Goal: Task Accomplishment & Management: Manage account settings

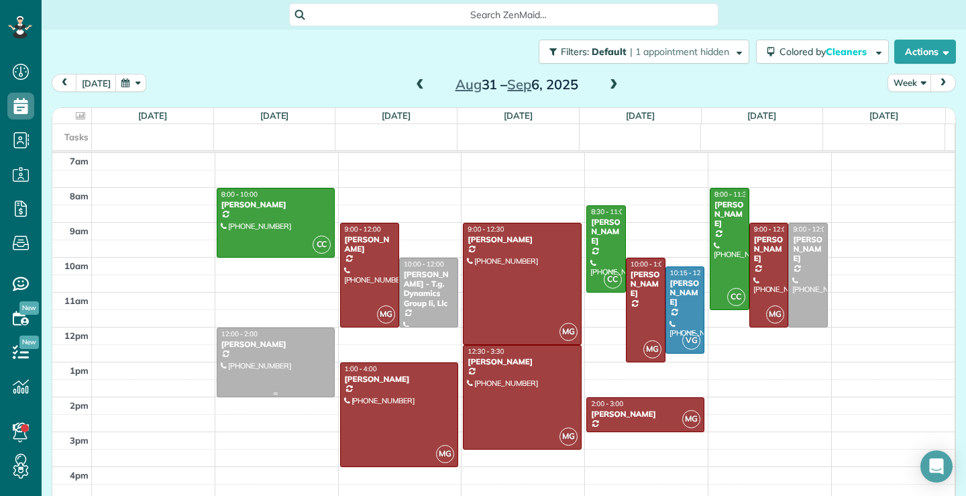
scroll to position [6, 6]
click at [413, 84] on span at bounding box center [420, 85] width 15 height 12
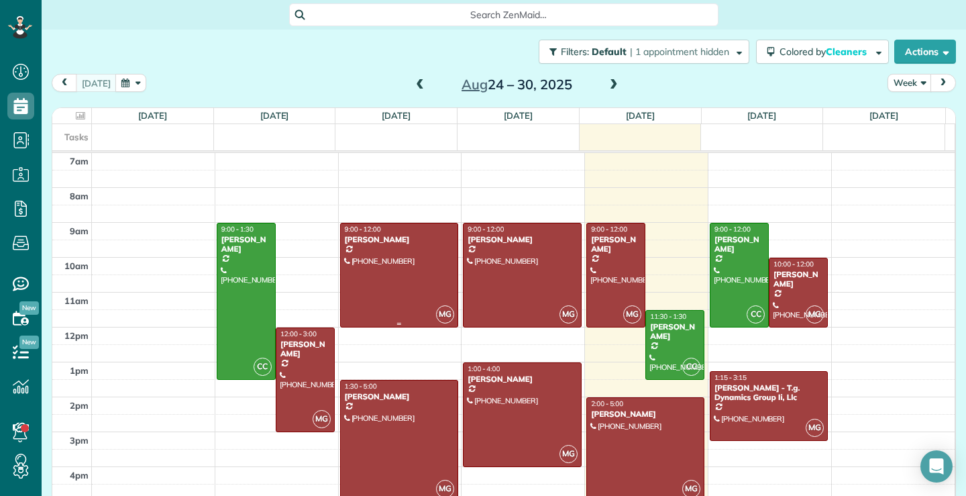
click at [390, 280] on div at bounding box center [399, 274] width 117 height 103
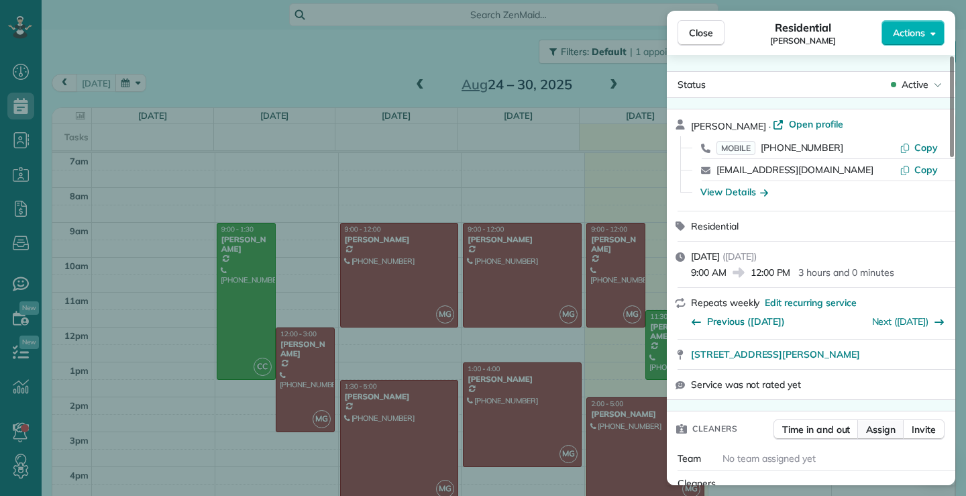
click at [886, 429] on span "Assign" at bounding box center [881, 429] width 30 height 13
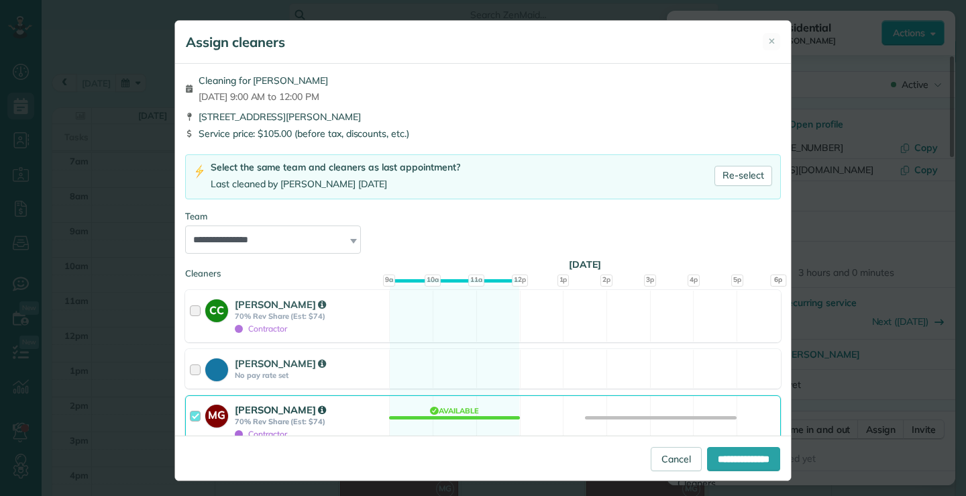
drag, startPoint x: 189, startPoint y: 415, endPoint x: 195, endPoint y: 419, distance: 7.6
click at [190, 415] on div at bounding box center [197, 422] width 15 height 38
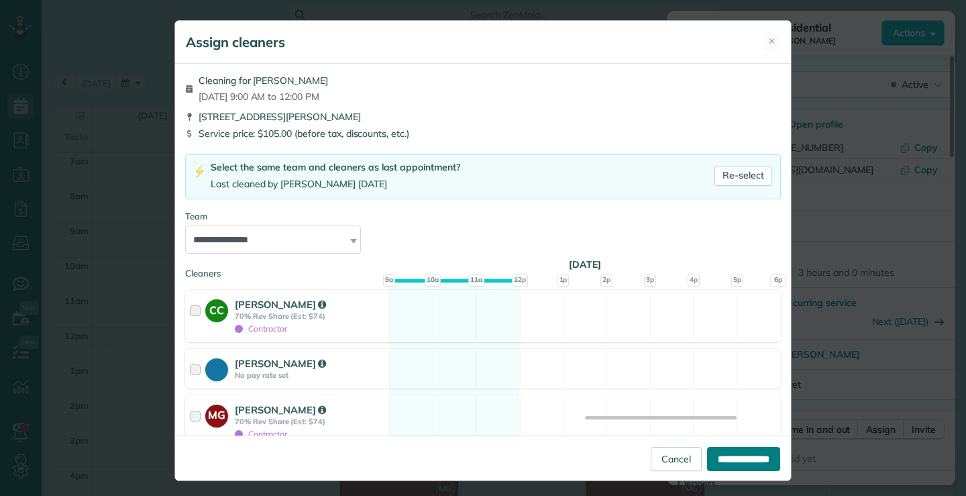
click at [719, 454] on input "**********" at bounding box center [743, 459] width 73 height 24
type input "**********"
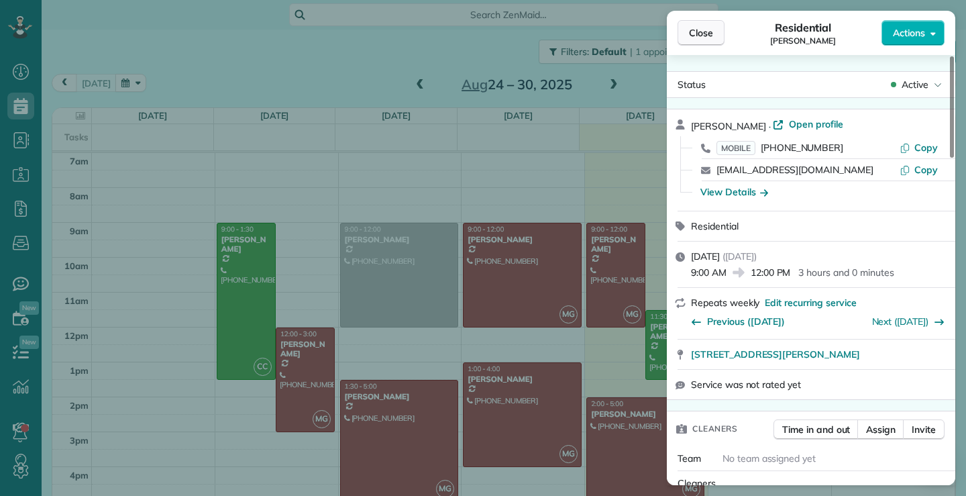
click at [710, 30] on span "Close" at bounding box center [701, 32] width 24 height 13
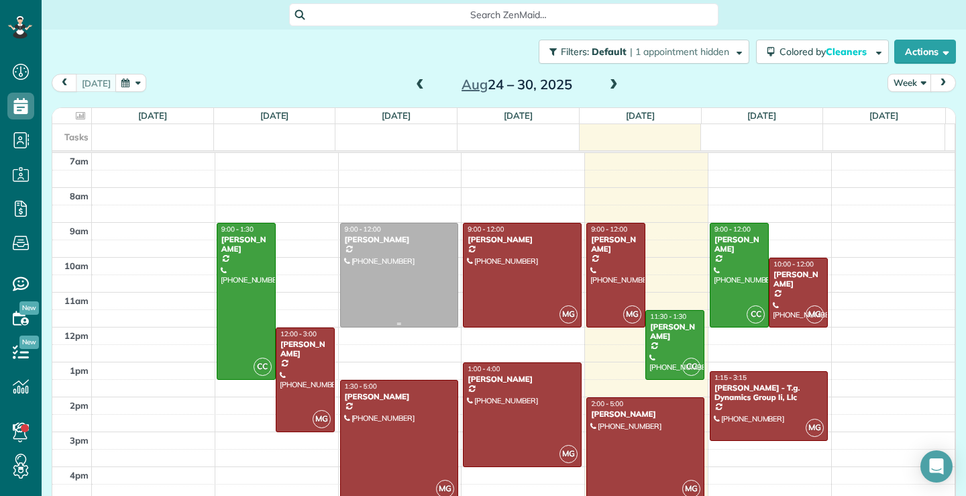
click at [405, 281] on div at bounding box center [399, 274] width 117 height 103
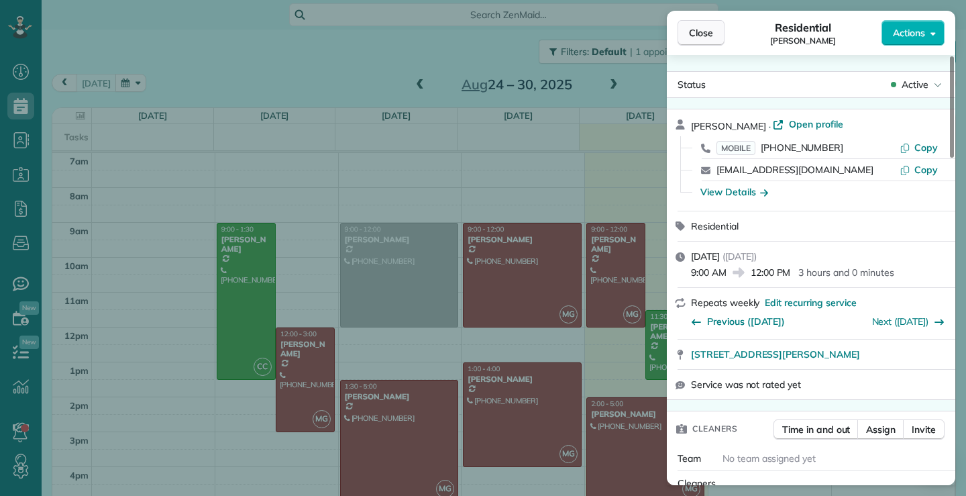
click at [699, 33] on span "Close" at bounding box center [701, 32] width 24 height 13
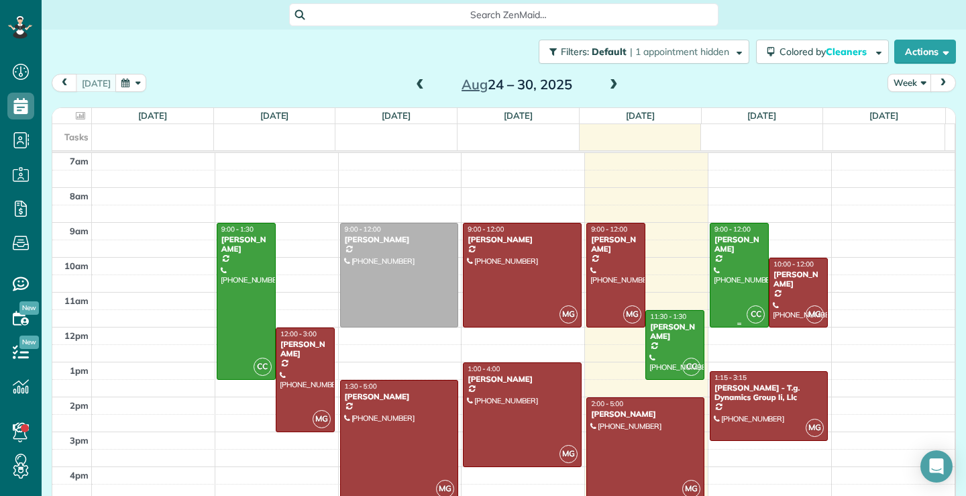
click at [728, 273] on div at bounding box center [739, 274] width 58 height 103
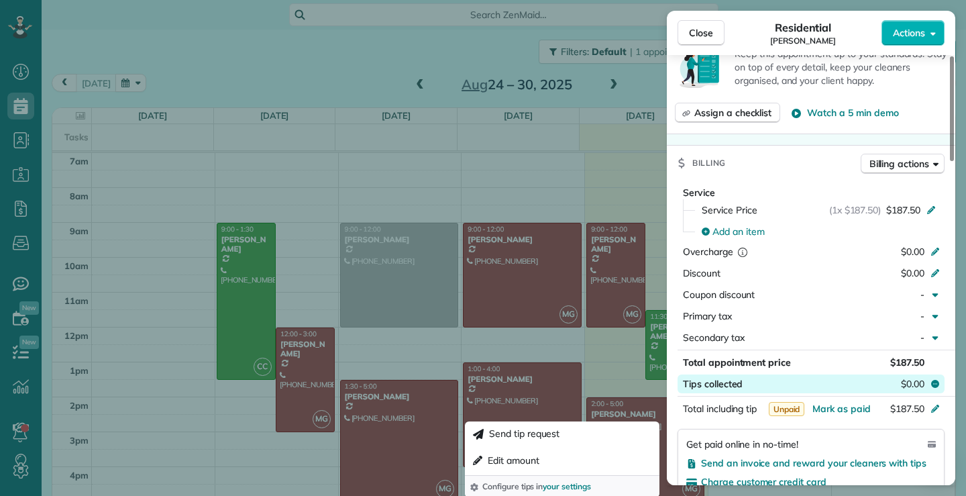
scroll to position [265, 0]
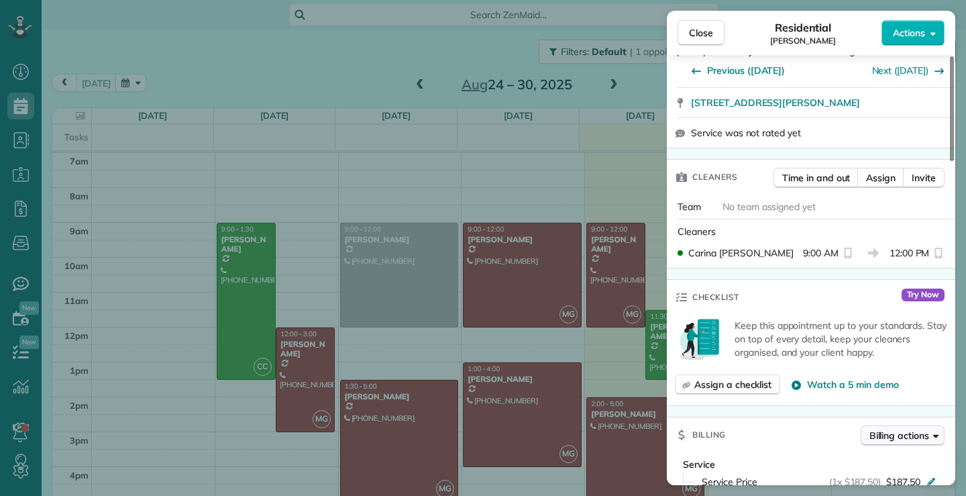
click at [910, 429] on span "Billing actions" at bounding box center [899, 435] width 60 height 13
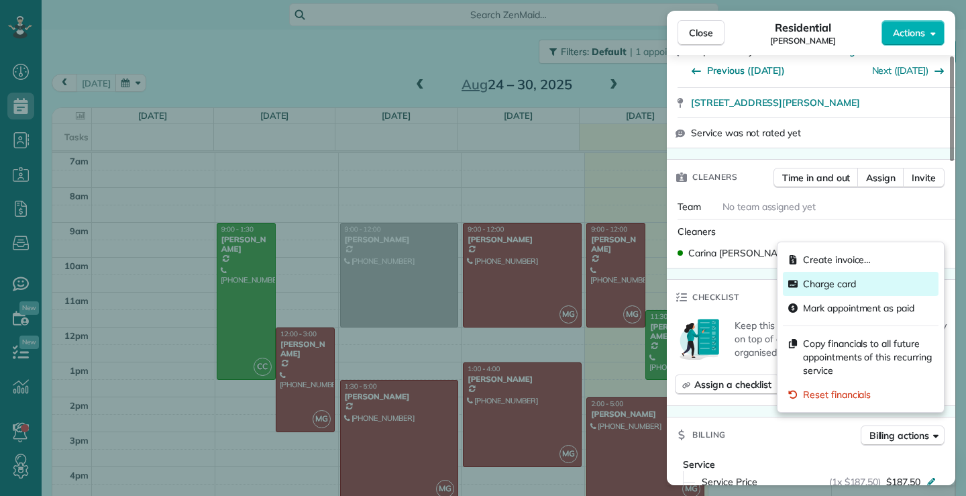
click at [833, 284] on span "Charge card" at bounding box center [829, 283] width 53 height 13
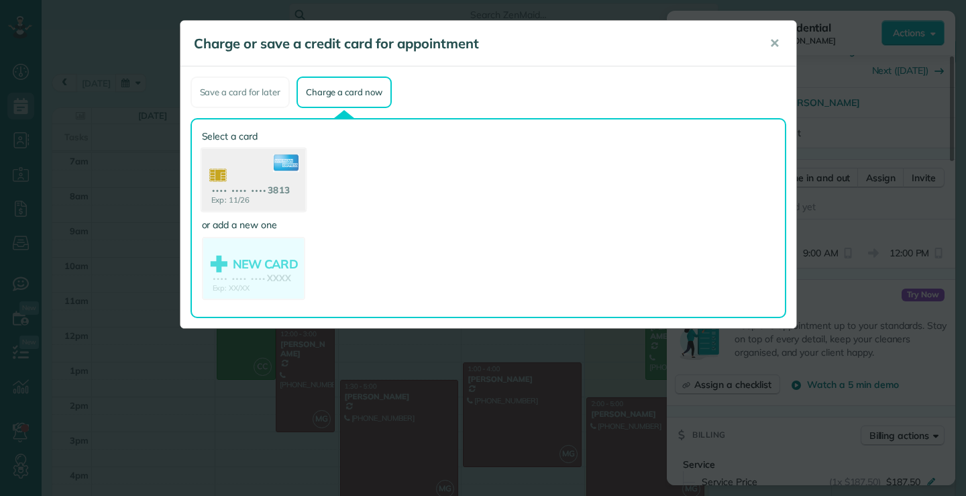
click at [248, 178] on use at bounding box center [252, 181] width 103 height 65
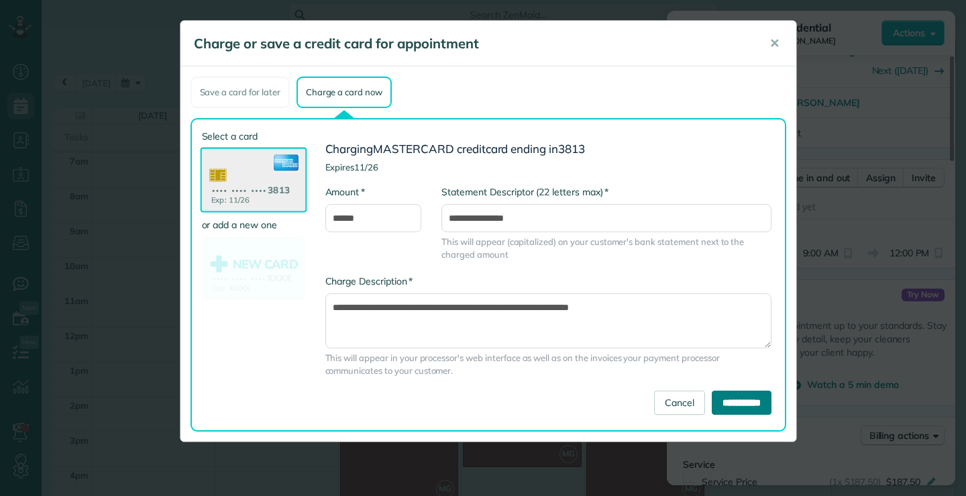
click at [729, 403] on input "**********" at bounding box center [742, 402] width 60 height 24
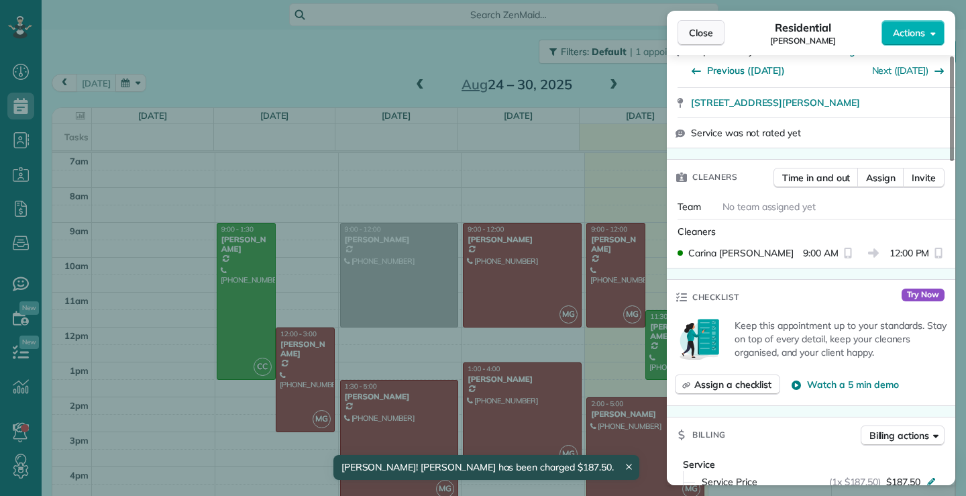
click at [711, 30] on span "Close" at bounding box center [701, 32] width 24 height 13
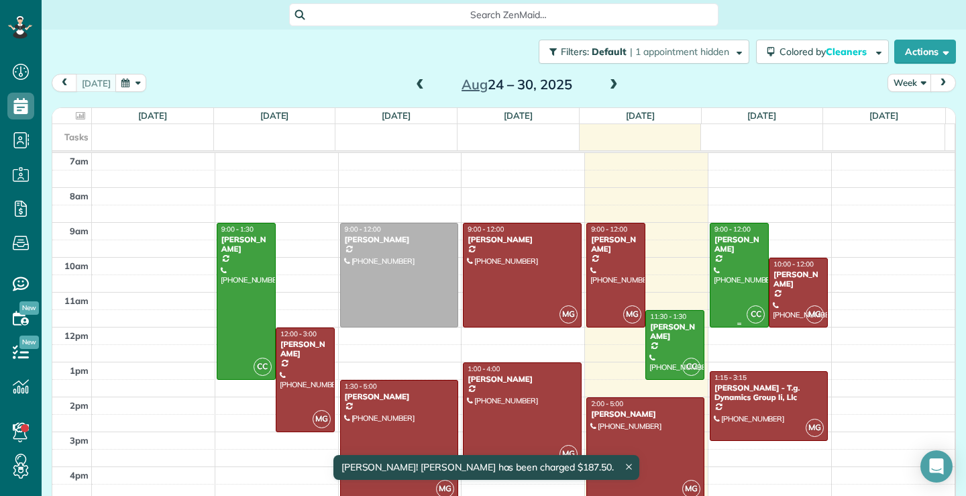
click at [724, 284] on div at bounding box center [739, 274] width 58 height 103
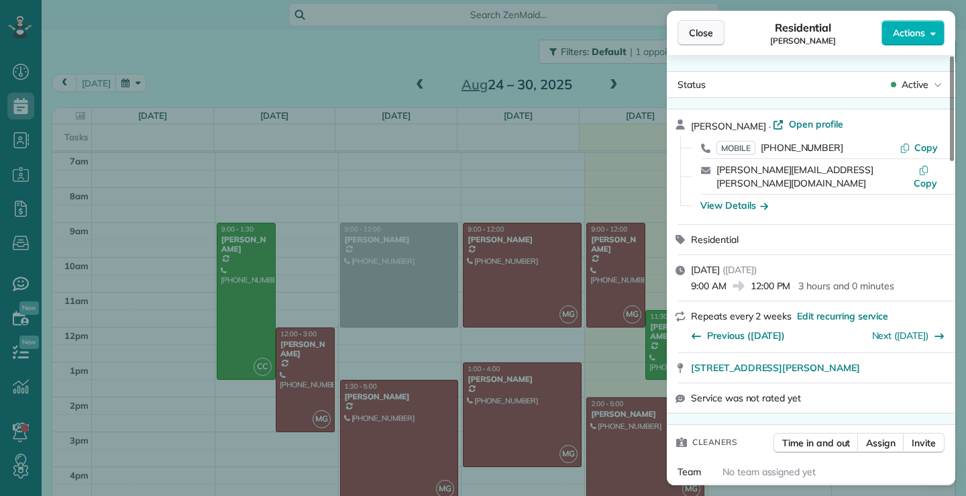
click at [712, 35] on span "Close" at bounding box center [701, 32] width 24 height 13
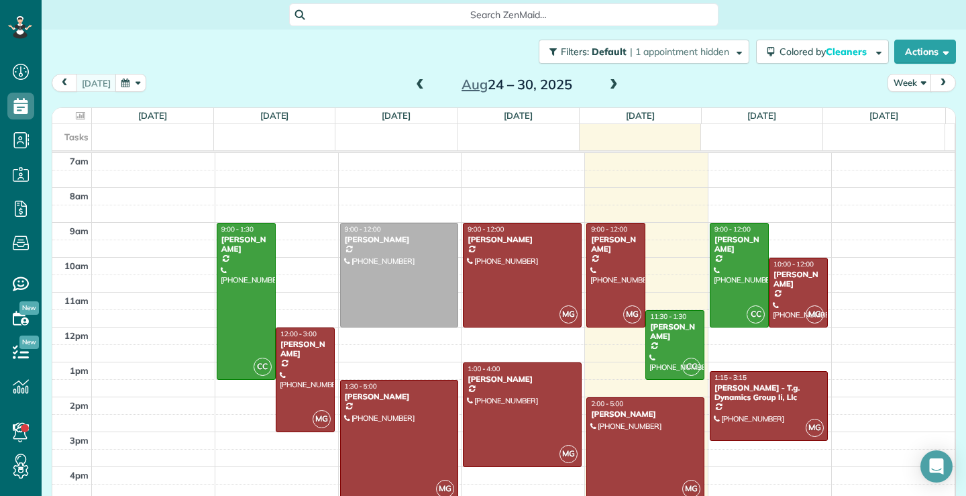
click at [657, 454] on div at bounding box center [645, 449] width 117 height 103
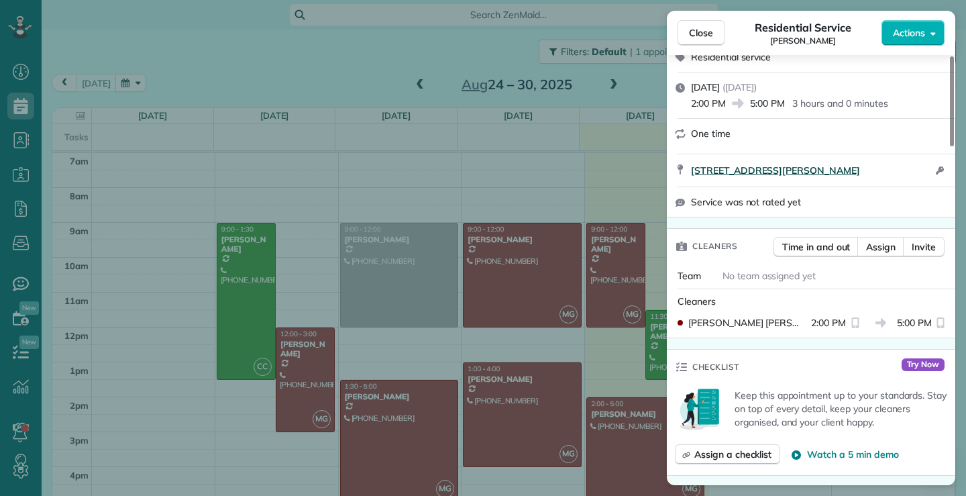
scroll to position [268, 0]
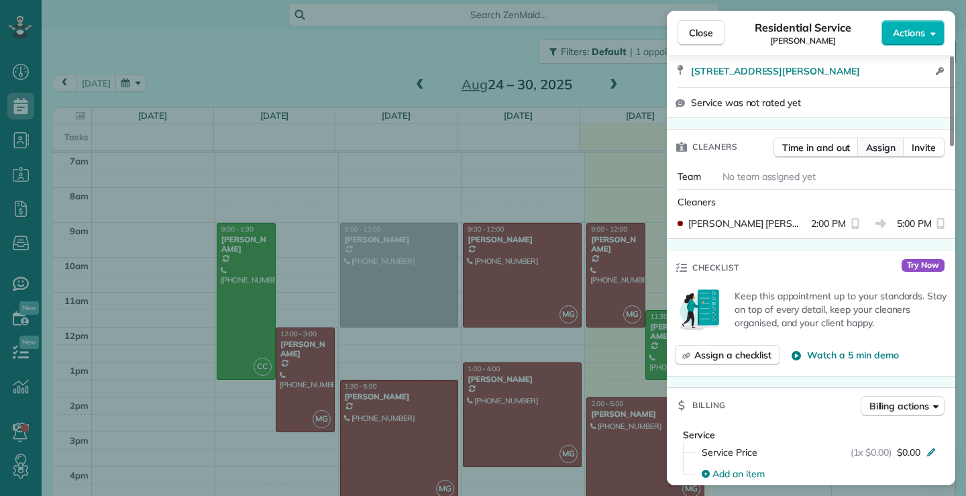
click at [880, 151] on span "Assign" at bounding box center [881, 147] width 30 height 13
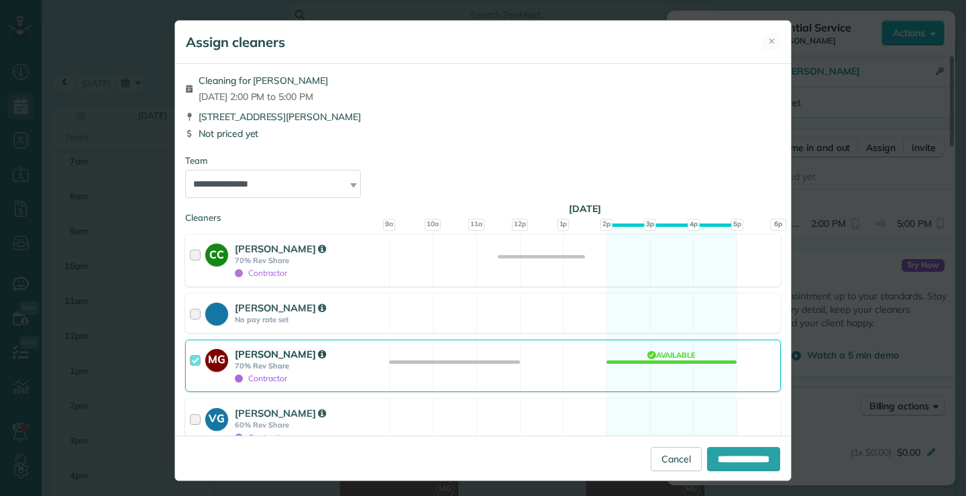
drag, startPoint x: 188, startPoint y: 362, endPoint x: 200, endPoint y: 366, distance: 13.0
click at [190, 362] on div at bounding box center [197, 366] width 15 height 38
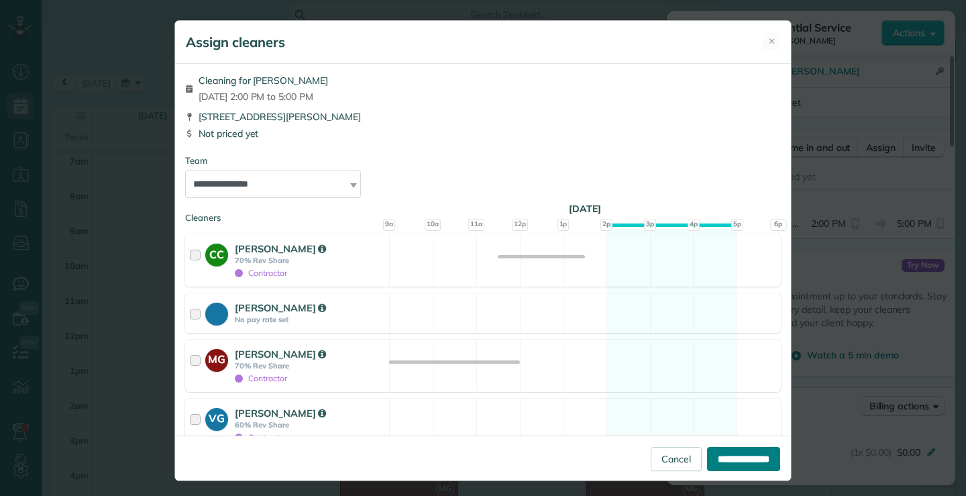
click at [707, 466] on input "**********" at bounding box center [743, 459] width 73 height 24
type input "**********"
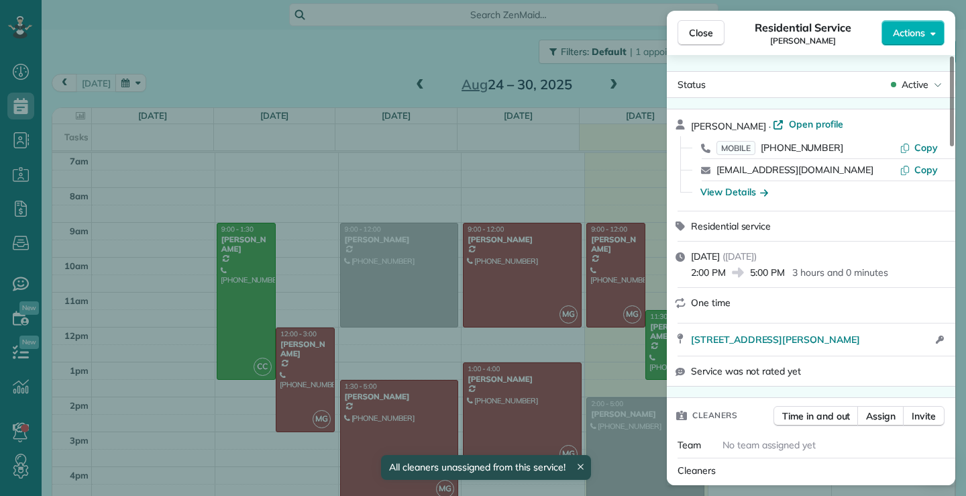
click at [657, 447] on div "Close Residential Service [PERSON_NAME] Actions Status Active [PERSON_NAME] · O…" at bounding box center [483, 248] width 966 height 496
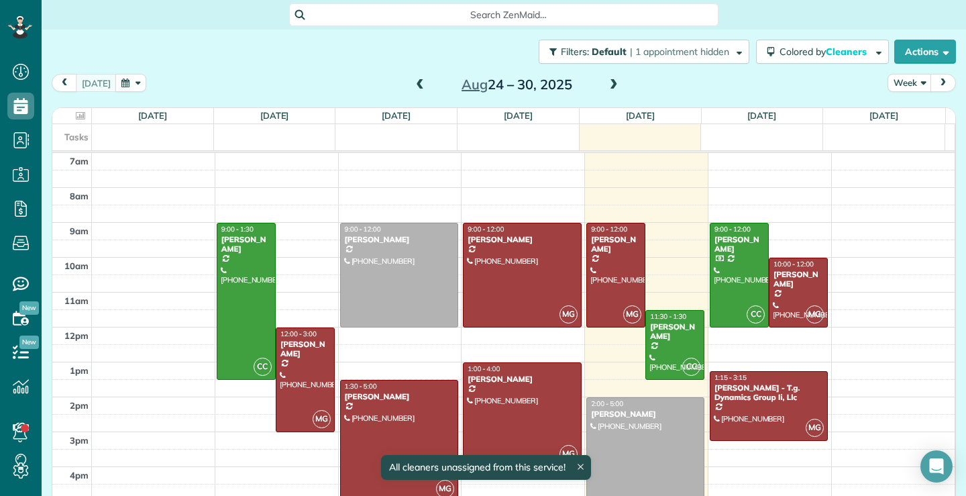
click at [645, 436] on div at bounding box center [645, 449] width 117 height 103
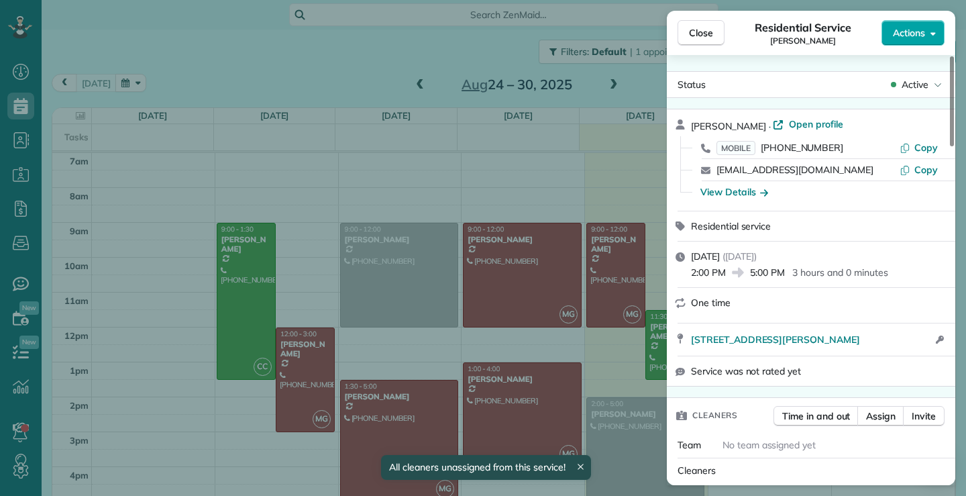
click at [931, 34] on icon "button" at bounding box center [933, 33] width 5 height 10
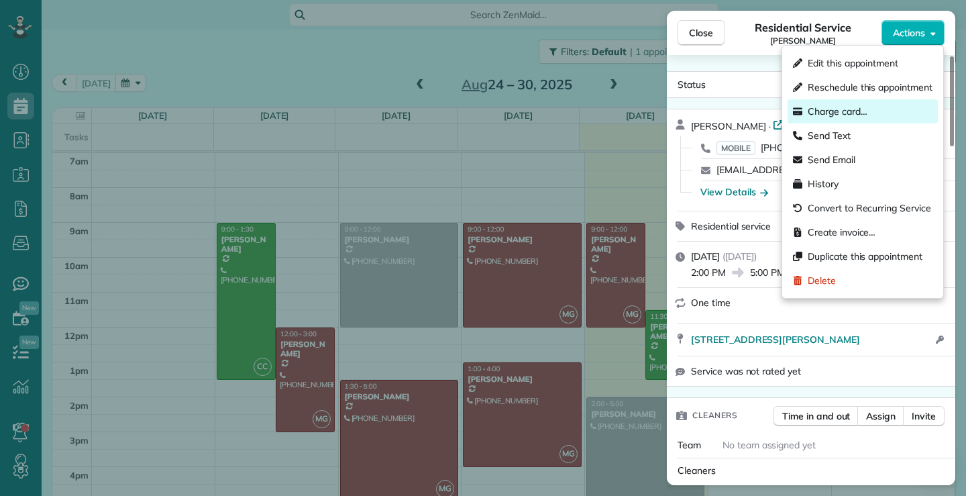
click at [849, 109] on span "Charge card…" at bounding box center [838, 111] width 60 height 13
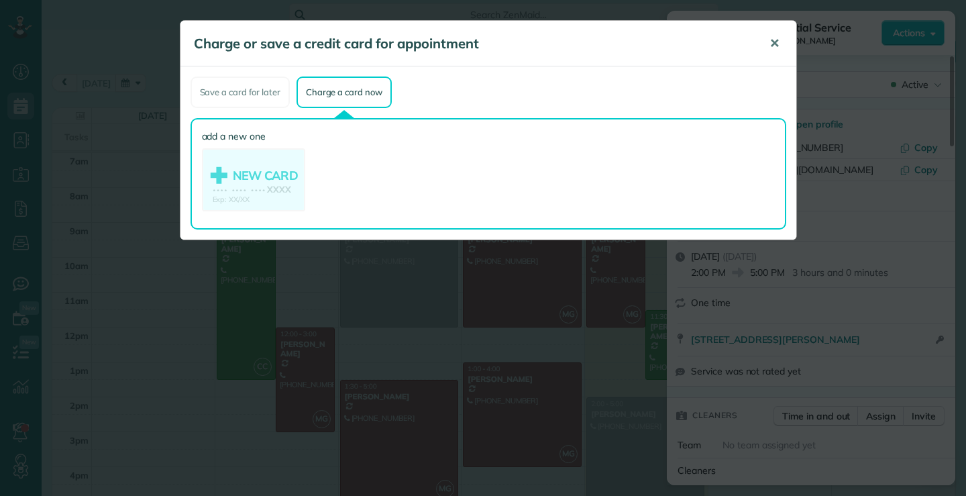
click at [774, 38] on span "✕" at bounding box center [775, 43] width 10 height 15
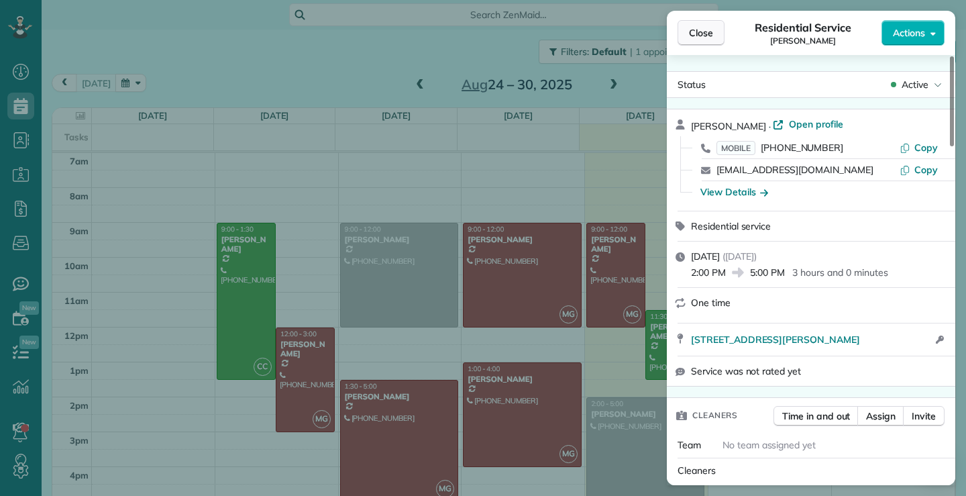
click at [689, 28] on span "Close" at bounding box center [701, 32] width 24 height 13
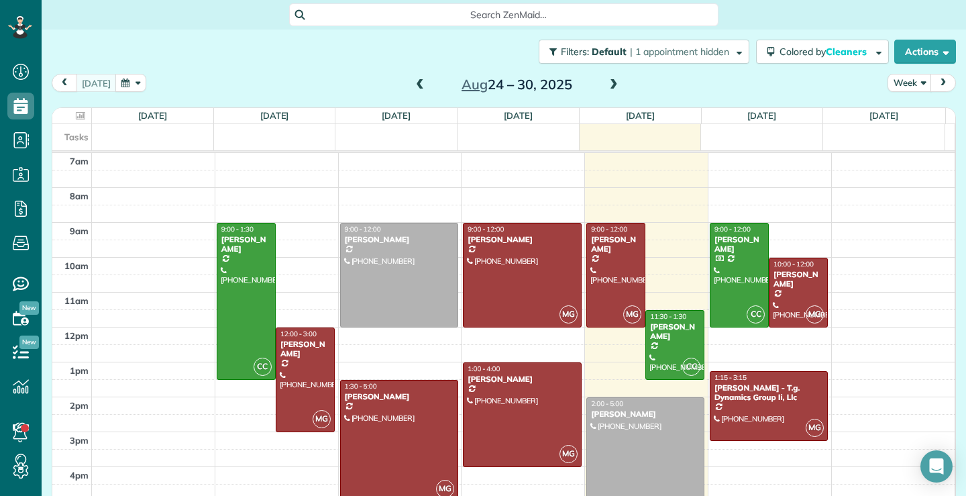
click at [644, 482] on div at bounding box center [645, 449] width 117 height 103
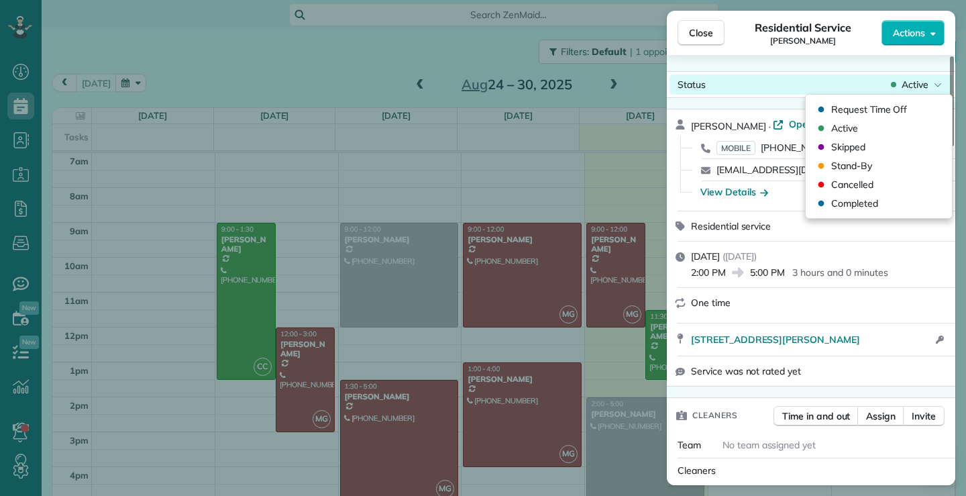
click at [923, 77] on div "Status Active" at bounding box center [811, 84] width 283 height 20
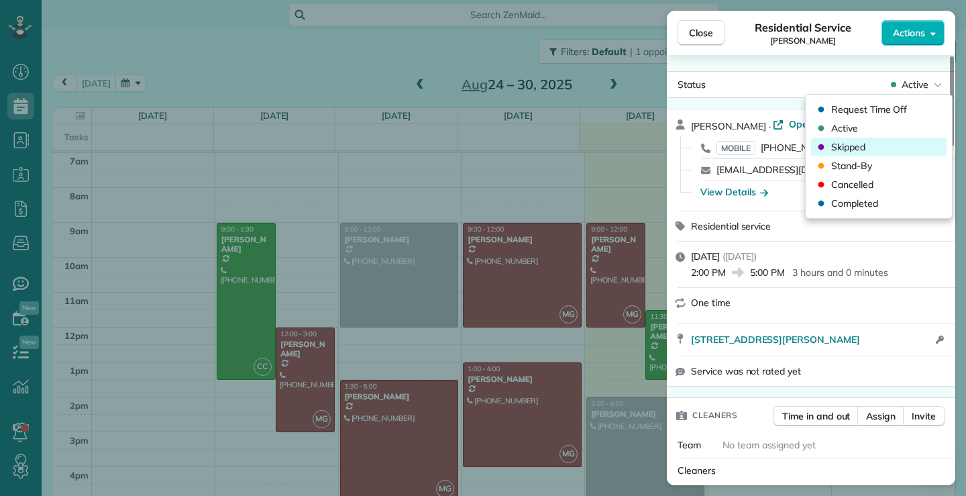
click at [857, 147] on span "Skipped" at bounding box center [848, 146] width 34 height 13
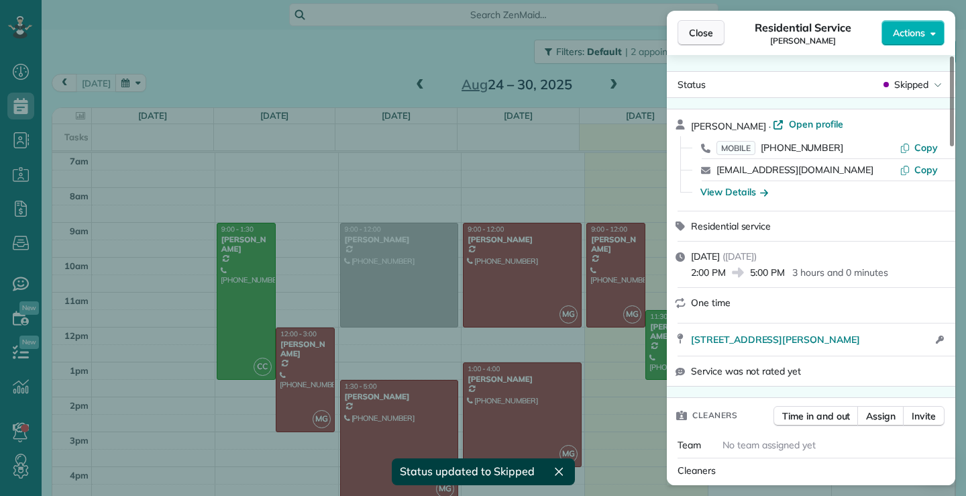
click at [707, 33] on span "Close" at bounding box center [701, 32] width 24 height 13
